Goal: Find specific page/section: Find specific page/section

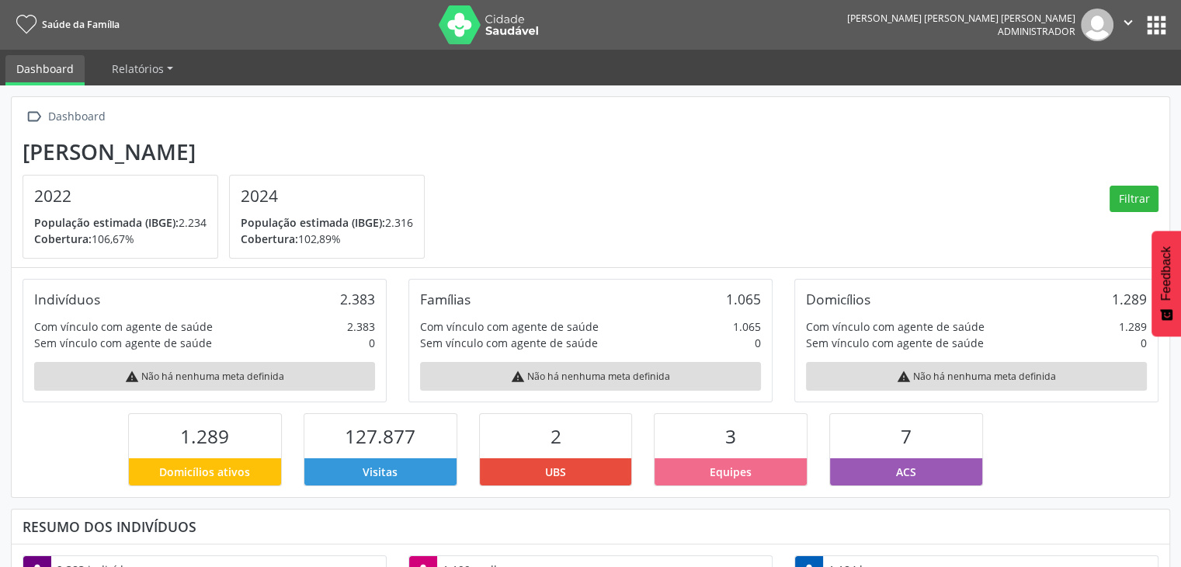
scroll to position [776316, 776187]
click at [1156, 25] on button "apps" at bounding box center [1156, 25] width 27 height 27
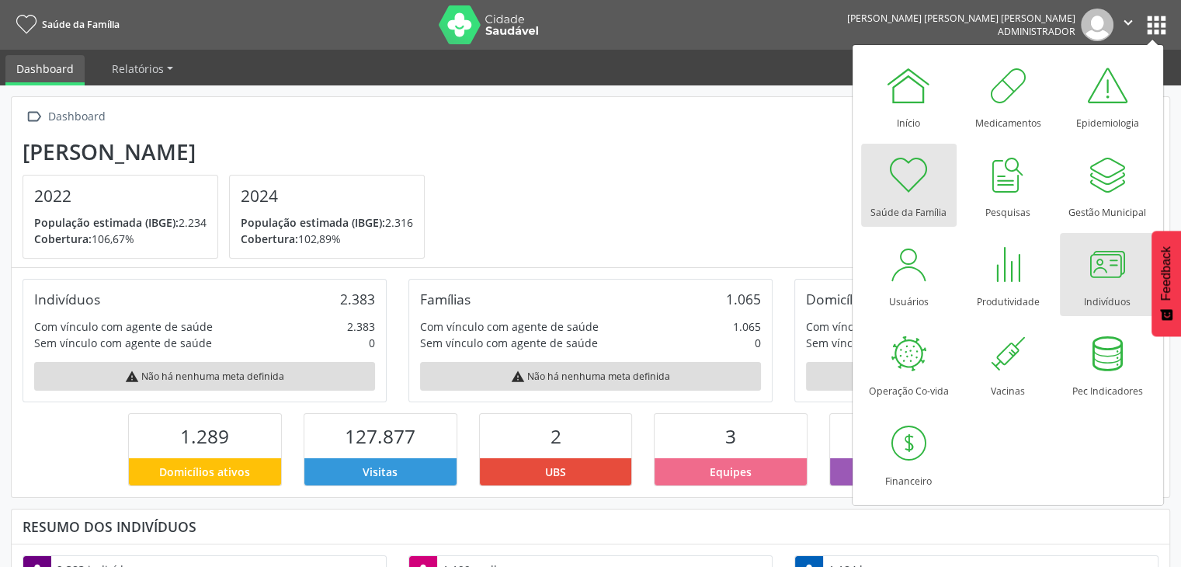
click at [1097, 304] on div "Indivíduos" at bounding box center [1107, 297] width 47 height 21
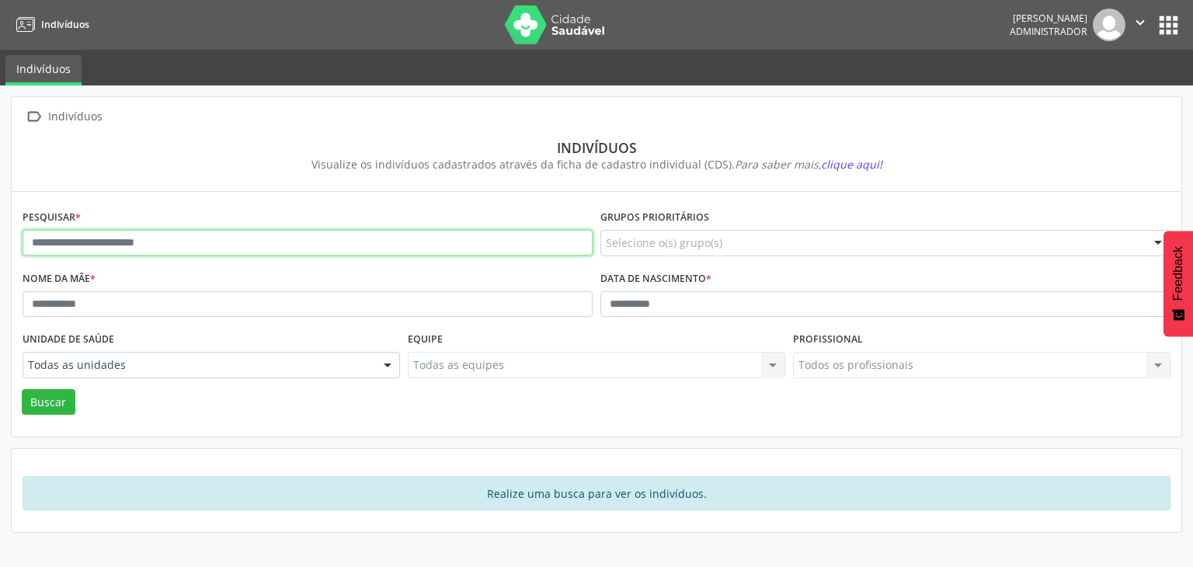
click at [217, 230] on input "text" at bounding box center [308, 243] width 570 height 26
type input "*"
type input "**********"
click at [22, 389] on button "Buscar" at bounding box center [49, 402] width 54 height 26
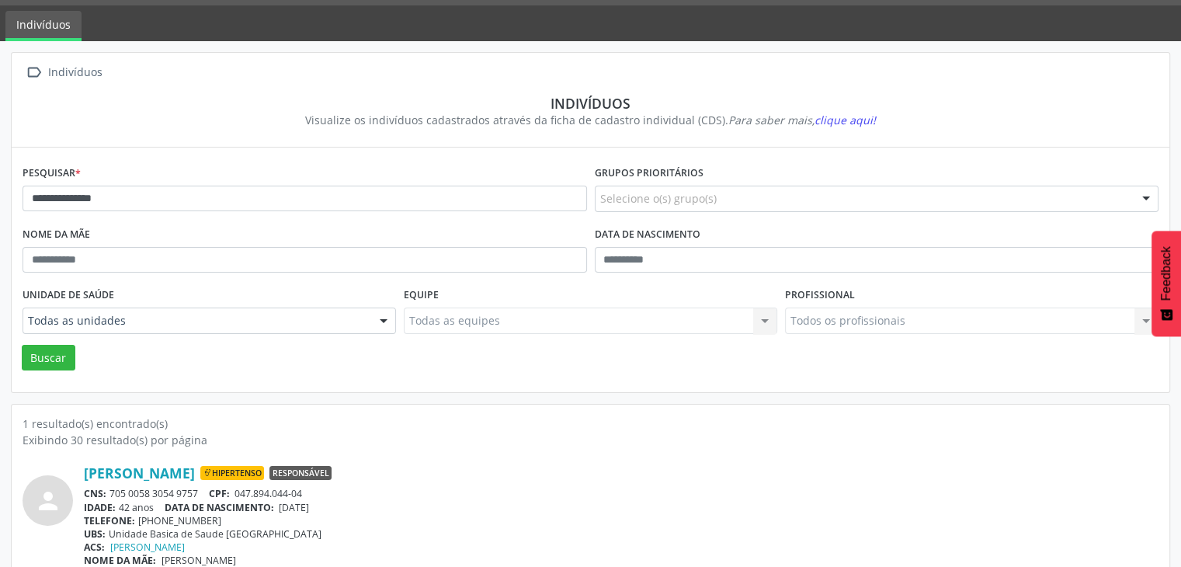
scroll to position [65, 0]
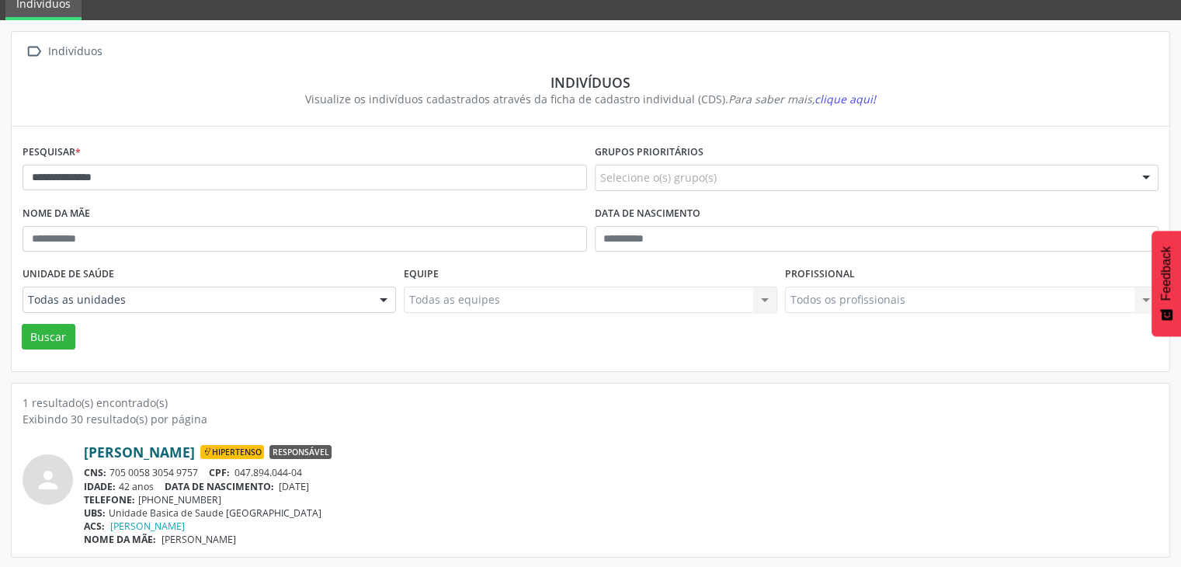
click at [195, 454] on link "[PERSON_NAME]" at bounding box center [139, 451] width 111 height 17
